Goal: Transaction & Acquisition: Register for event/course

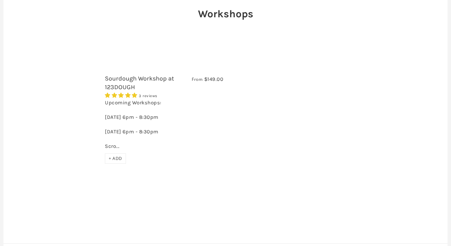
scroll to position [86, 0]
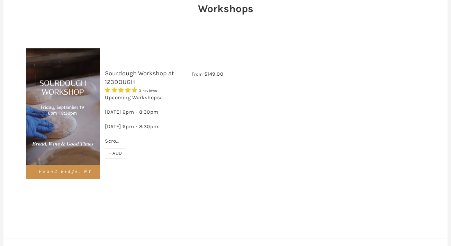
click at [110, 142] on div "Upcoming Workshops: [DATE] 6pm - 8:30pm [DATE] 6pm - 8:30pm Scro..." at bounding box center [164, 121] width 118 height 54
click at [80, 147] on img at bounding box center [63, 113] width 74 height 131
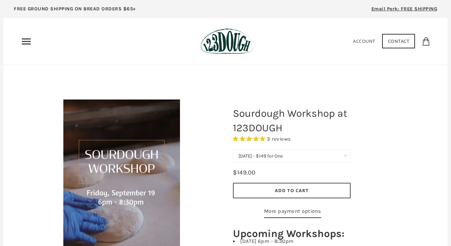
click at [239, 31] on img at bounding box center [227, 41] width 53 height 26
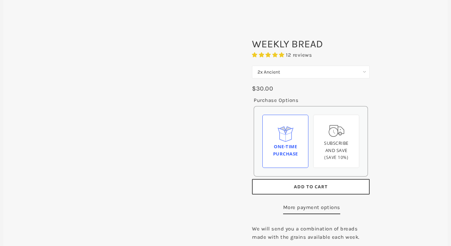
scroll to position [84, 0]
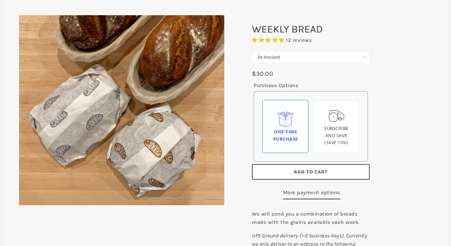
select select "2x Premium Ancient"
